Goal: Check status

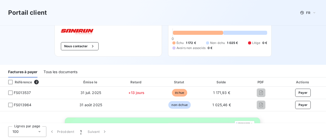
scroll to position [16, 0]
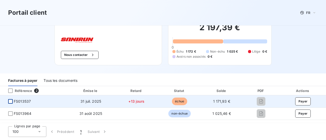
click at [10, 102] on div at bounding box center [10, 101] width 5 height 5
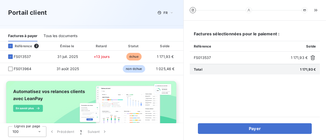
scroll to position [5, 0]
